Goal: Navigation & Orientation: Find specific page/section

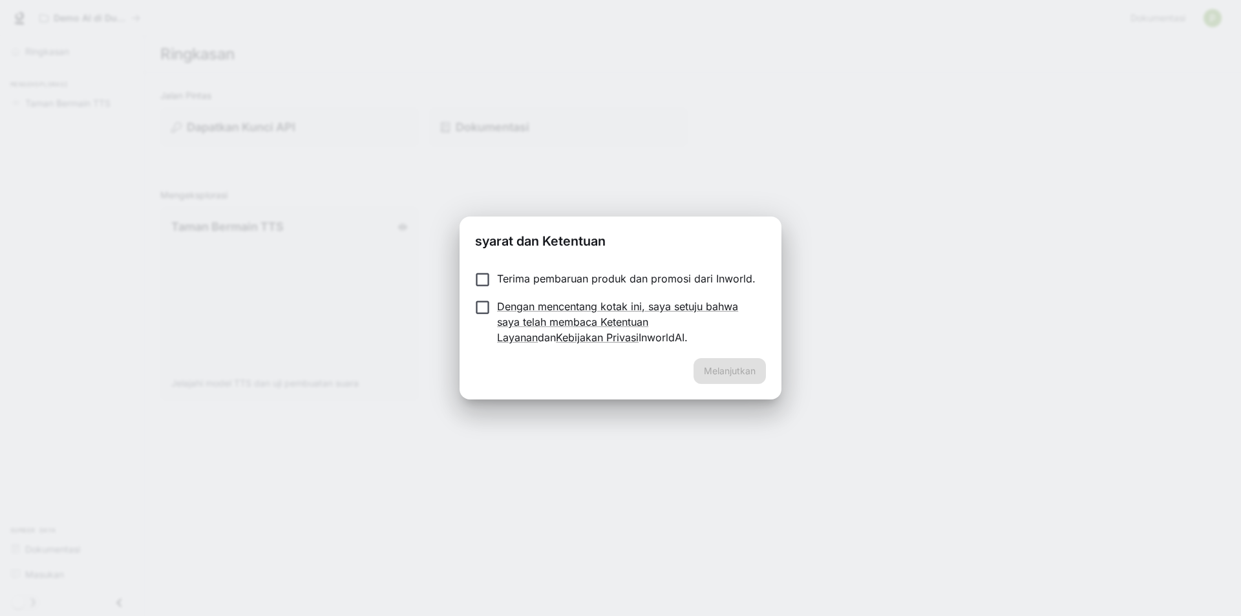
click at [505, 281] on font "Terima pembaruan produk dan promosi dari Inworld." at bounding box center [626, 278] width 259 height 13
click at [734, 363] on button "Melanjutkan" at bounding box center [729, 371] width 72 height 26
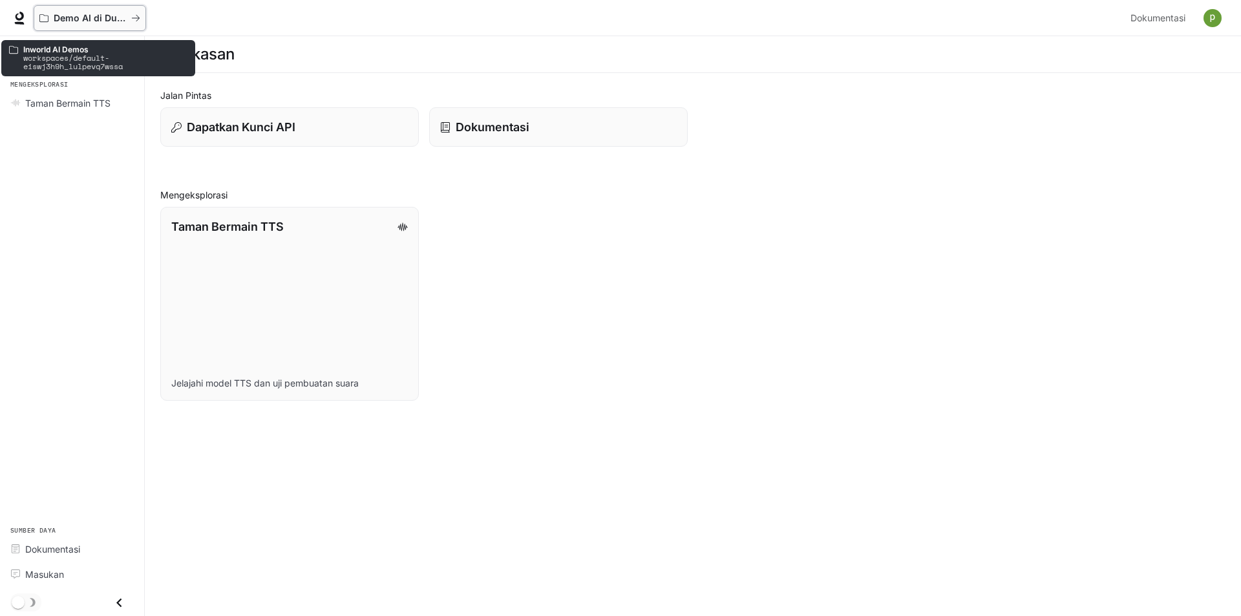
click at [70, 14] on font "Demo AI di Dunia" at bounding box center [92, 17] width 77 height 11
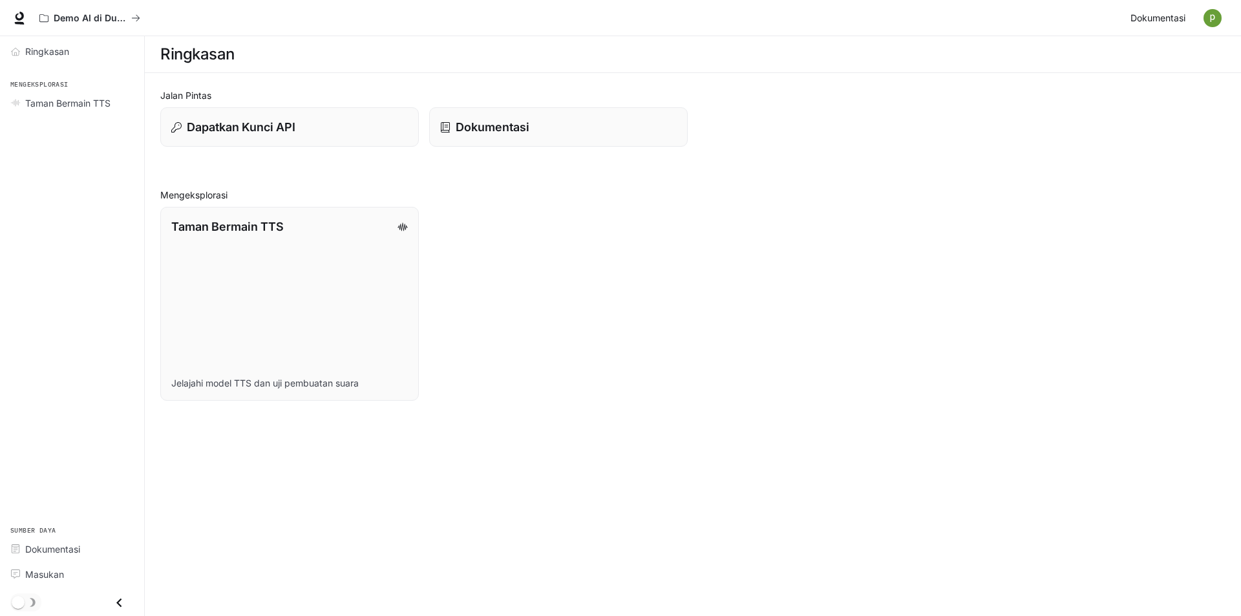
click at [1174, 8] on link "Dokumentasi Dokumentasi" at bounding box center [1159, 18] width 69 height 26
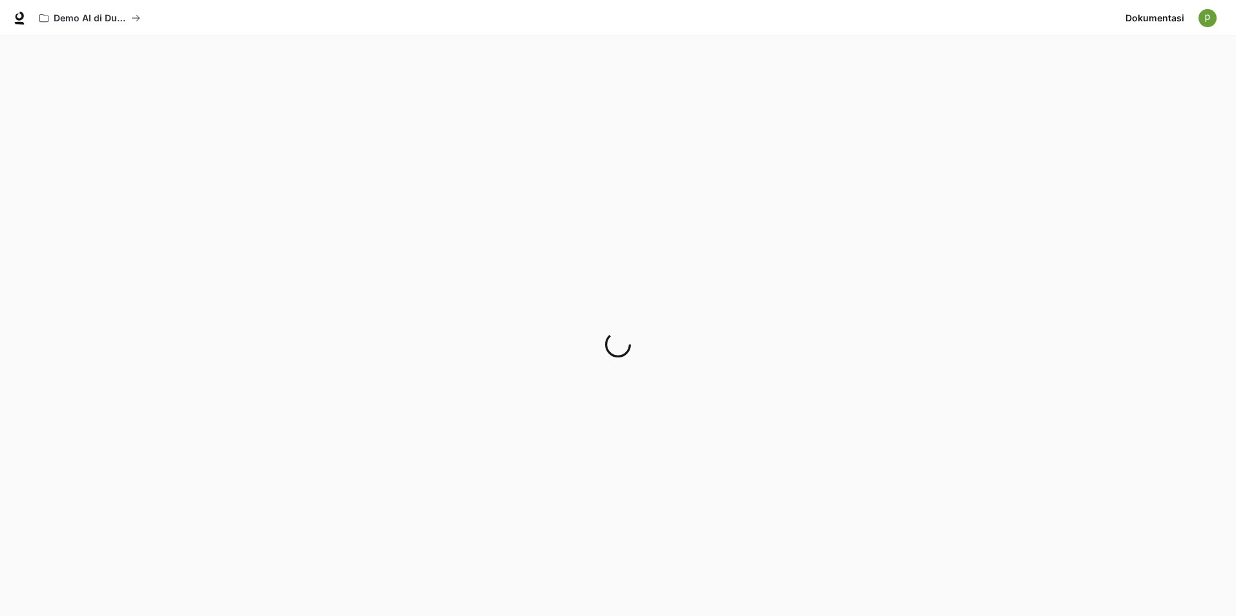
click at [1214, 10] on button "button" at bounding box center [1207, 18] width 26 height 26
click at [1074, 345] on div at bounding box center [620, 308] width 1241 height 616
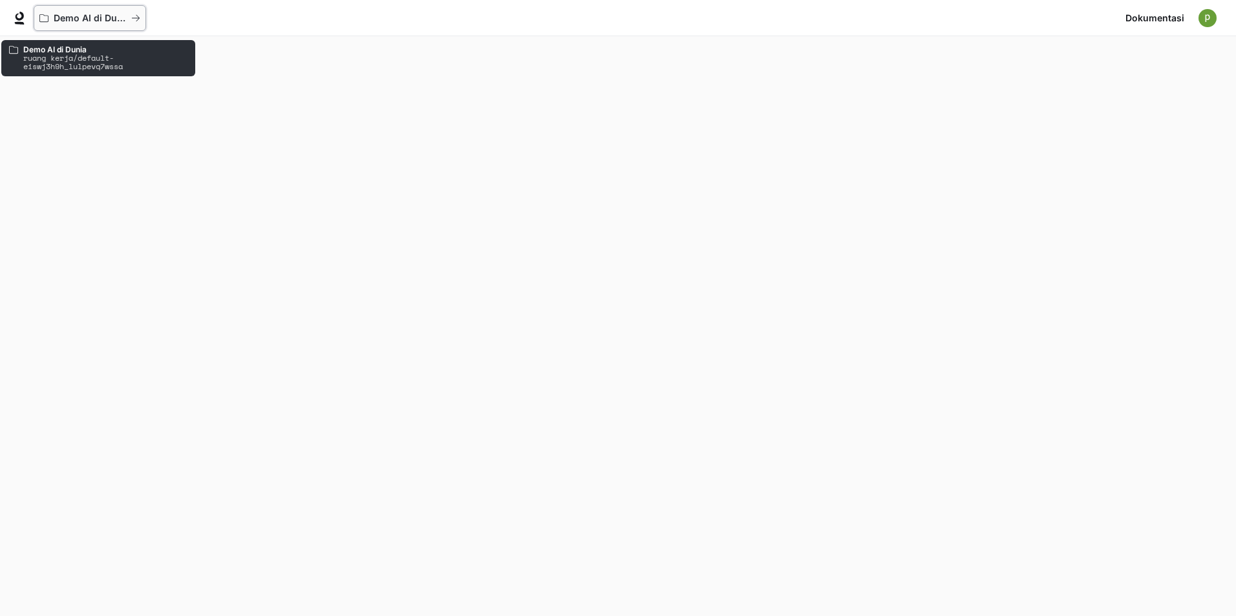
click at [84, 19] on font "Demo AI di Dunia" at bounding box center [92, 17] width 77 height 11
